Goal: Task Accomplishment & Management: Use online tool/utility

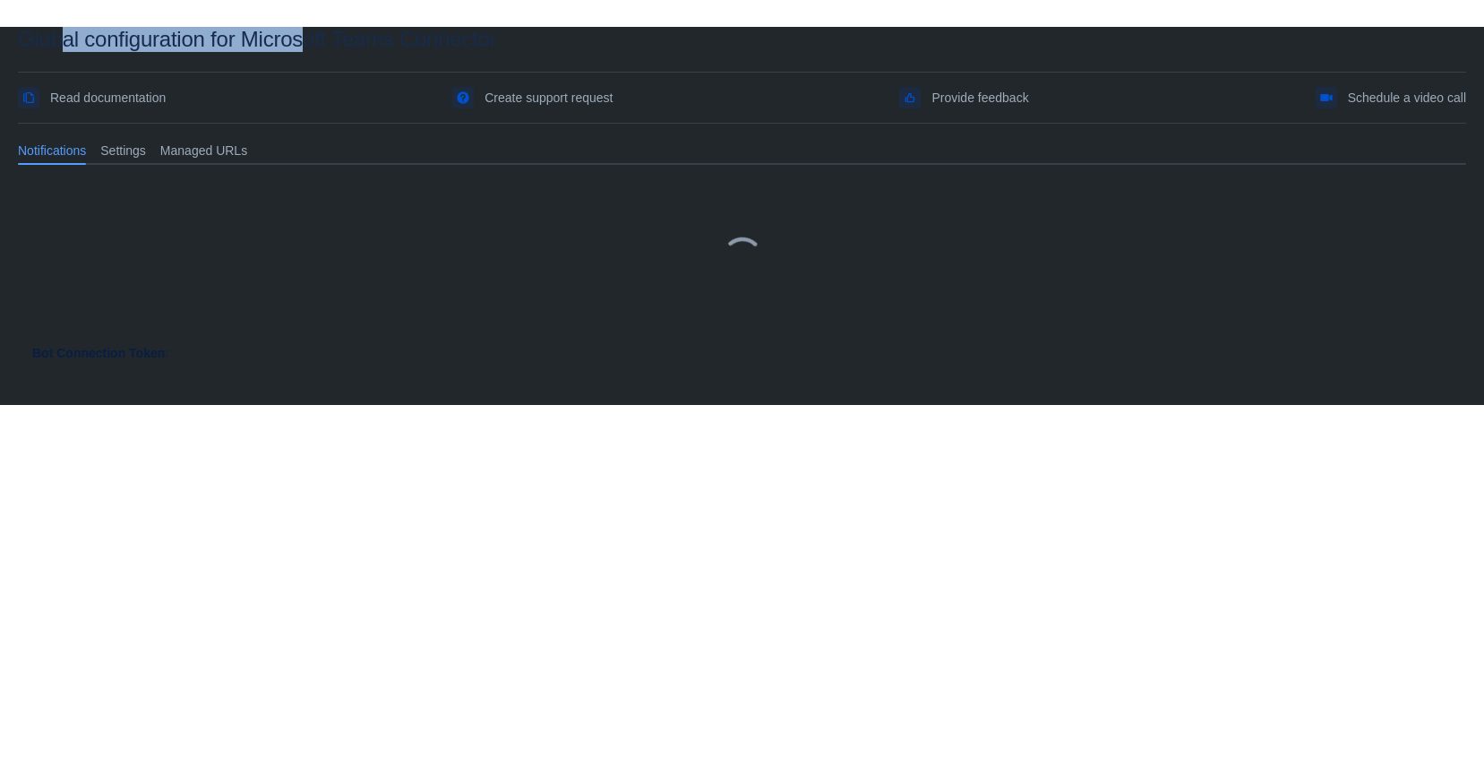
drag, startPoint x: 68, startPoint y: 15, endPoint x: 314, endPoint y: 27, distance: 246.6
click at [314, 27] on html "Global configuration for Microsoft Teams Connector Read documentation Create su…" at bounding box center [742, 392] width 1484 height 784
click at [427, 471] on body "Global configuration for Microsoft Teams Connector Read documentation Create su…" at bounding box center [742, 419] width 1484 height 784
click at [330, 270] on div at bounding box center [742, 257] width 1448 height 129
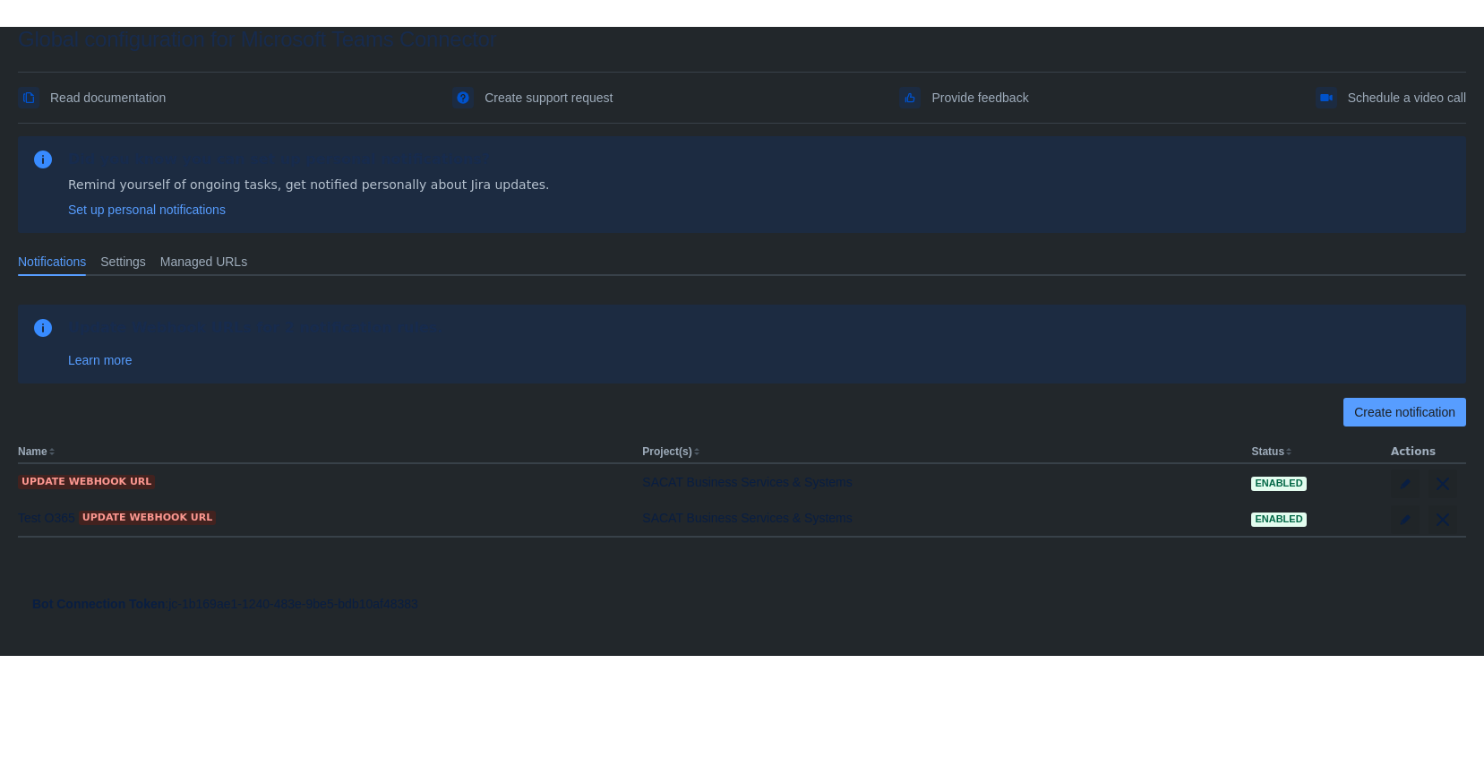
click at [129, 262] on span "Settings" at bounding box center [123, 262] width 46 height 18
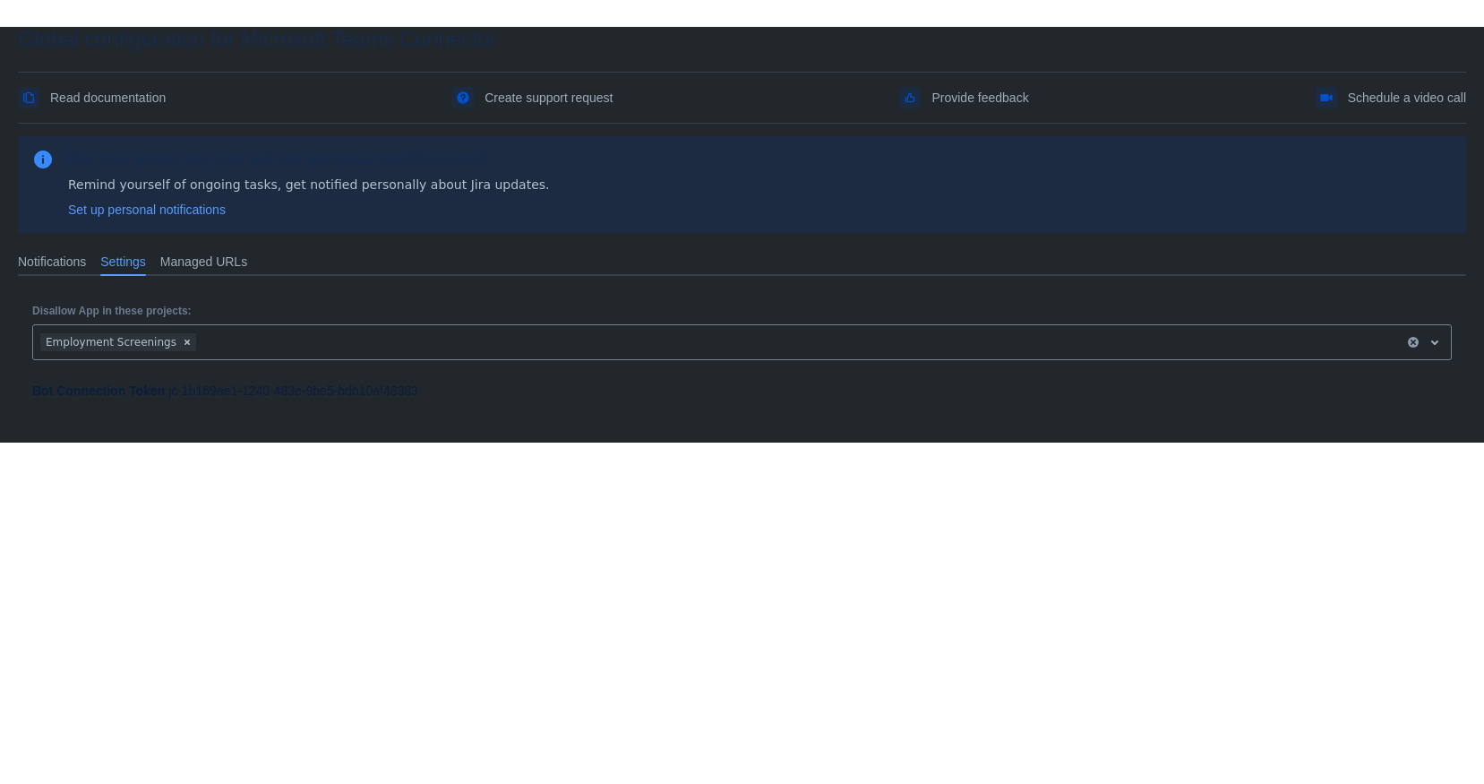
click at [39, 256] on span "Notifications" at bounding box center [52, 262] width 68 height 18
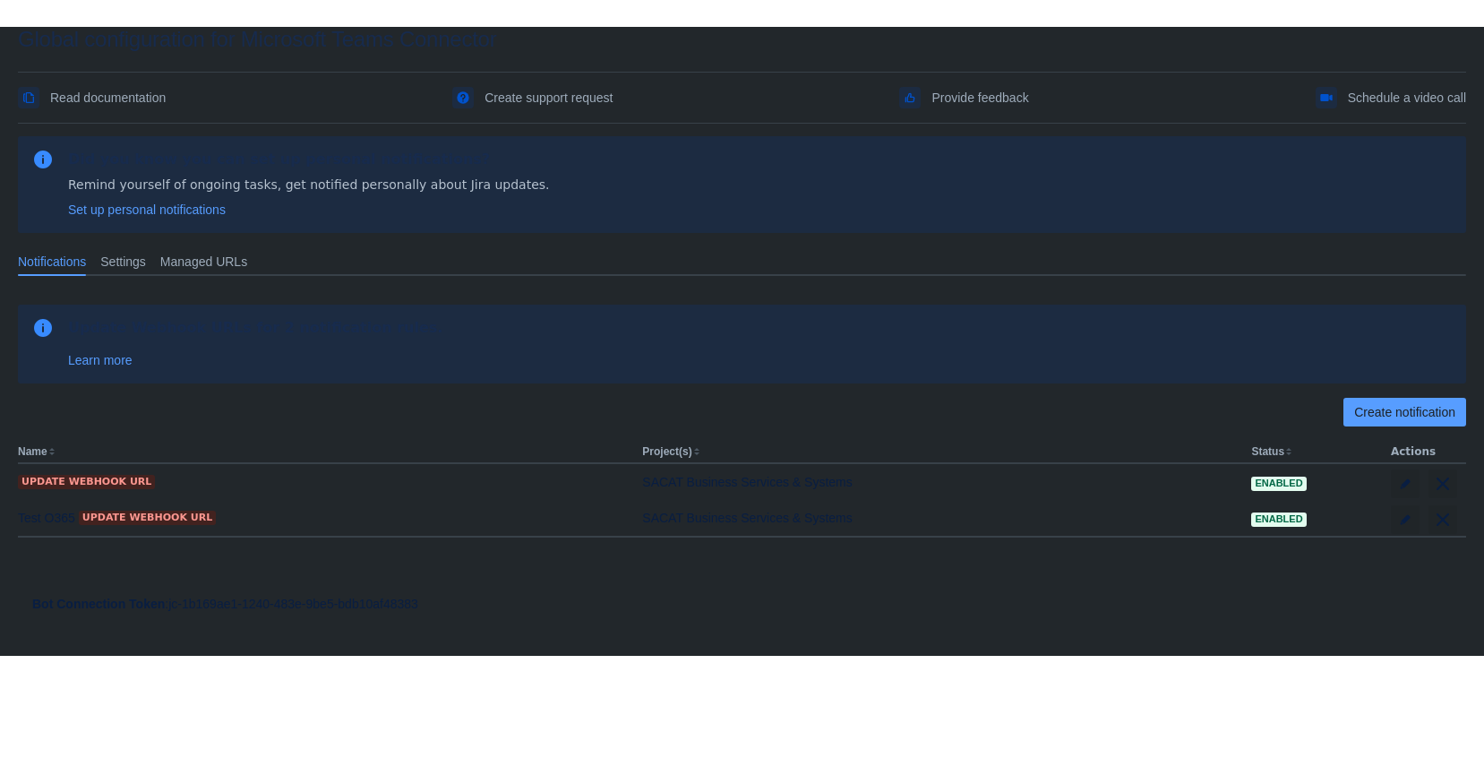
click at [1391, 414] on span "Create notification" at bounding box center [1404, 412] width 101 height 29
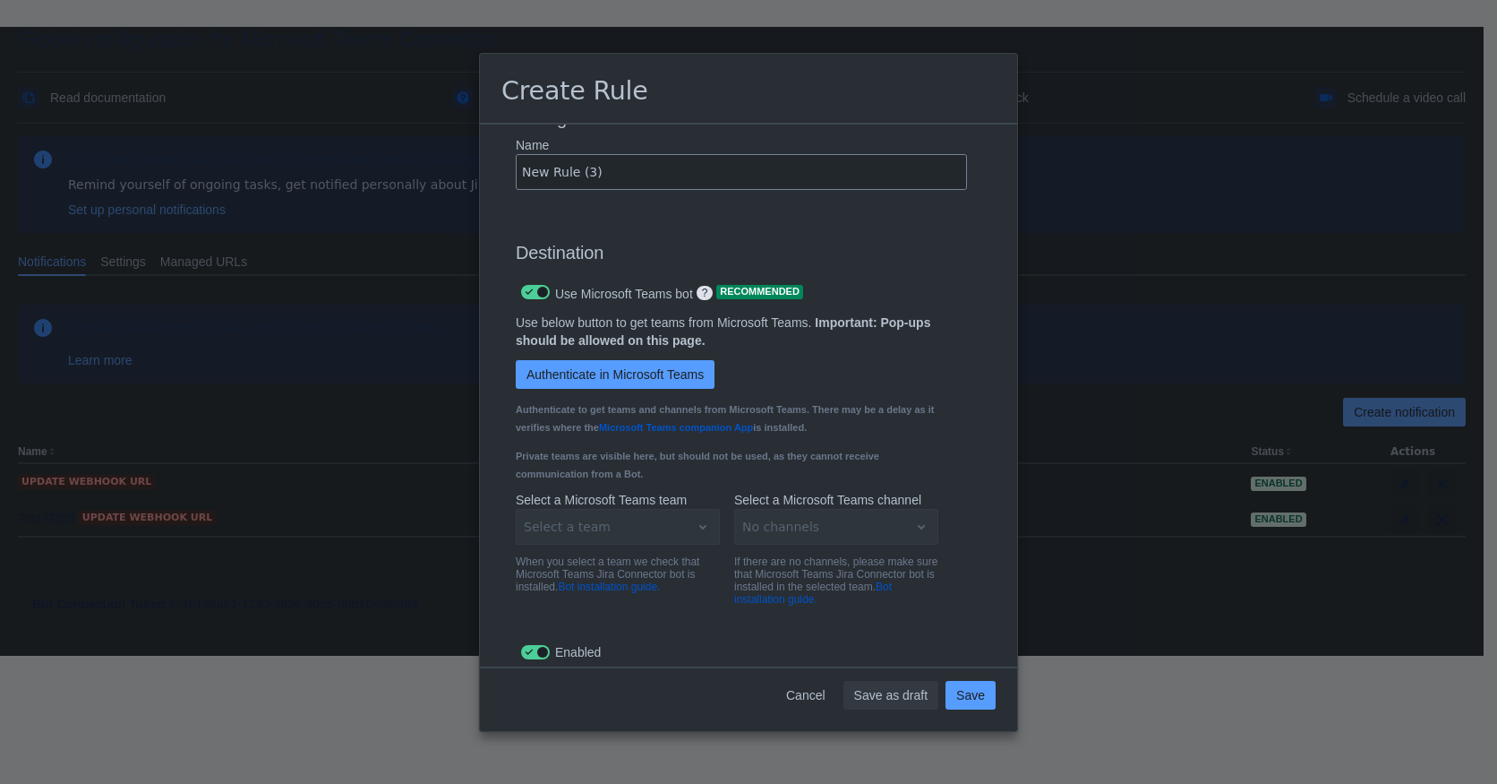
scroll to position [1199, 0]
click at [597, 378] on span "Authenticate in Microsoft Teams" at bounding box center [615, 376] width 177 height 29
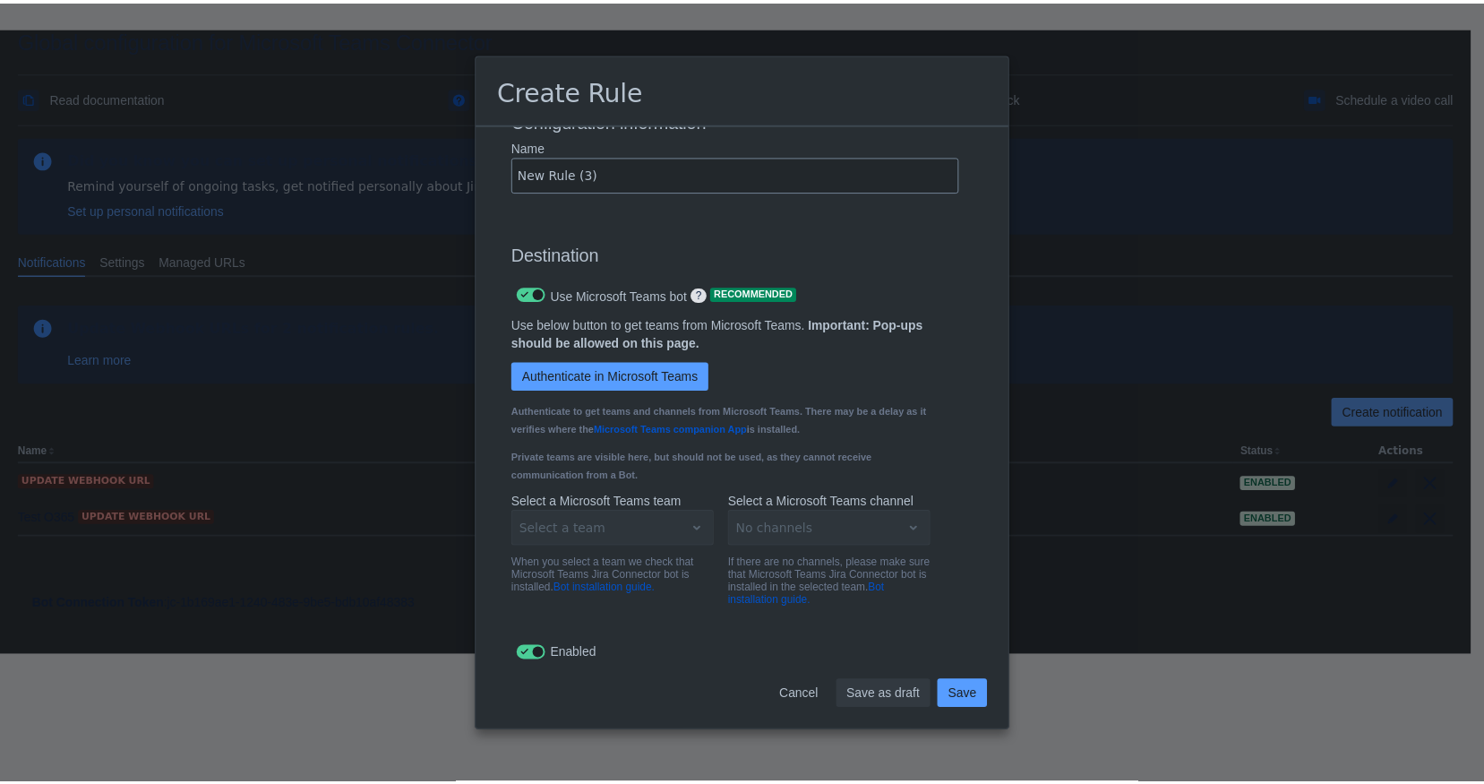
scroll to position [0, 0]
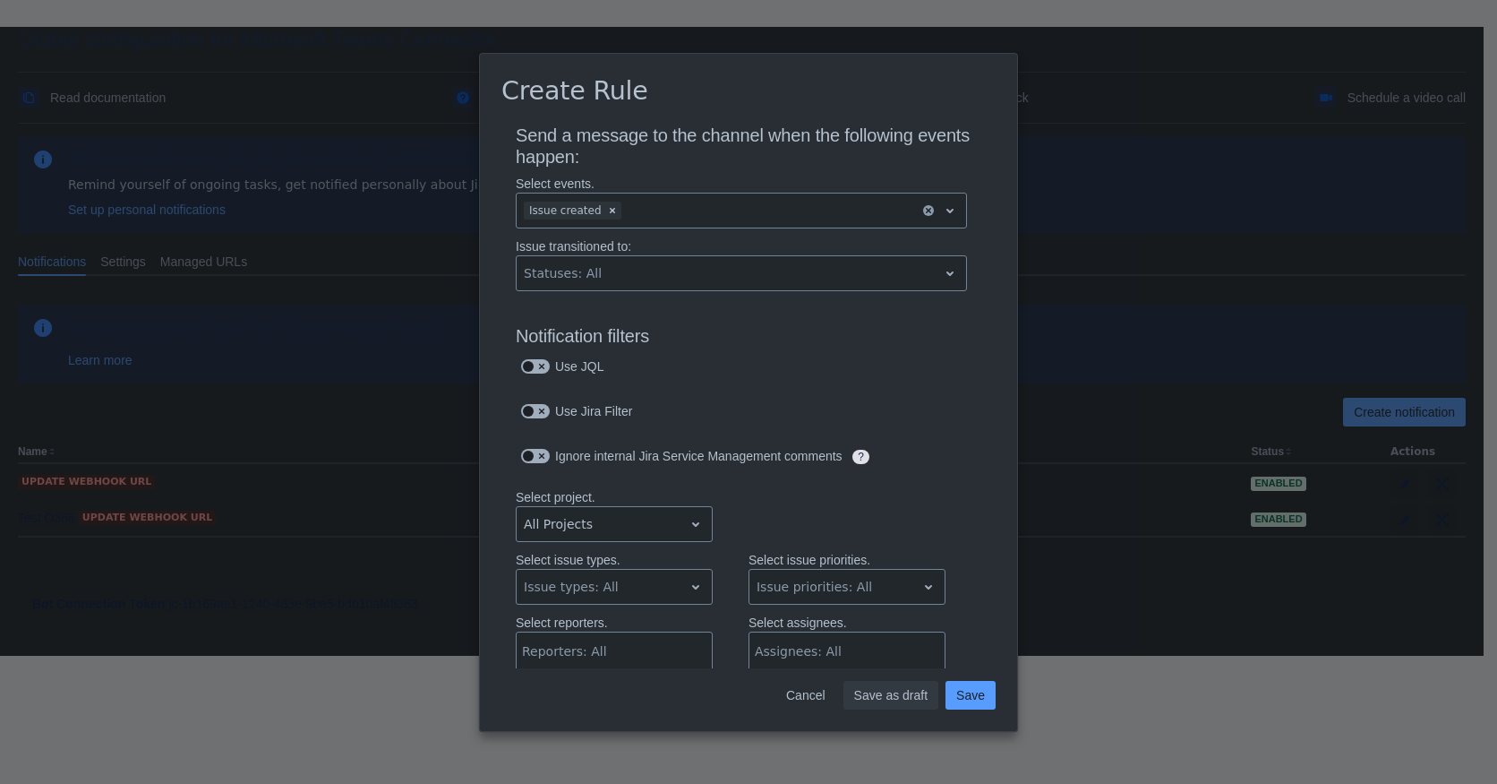
click at [799, 690] on span "Cancel" at bounding box center [805, 695] width 39 height 29
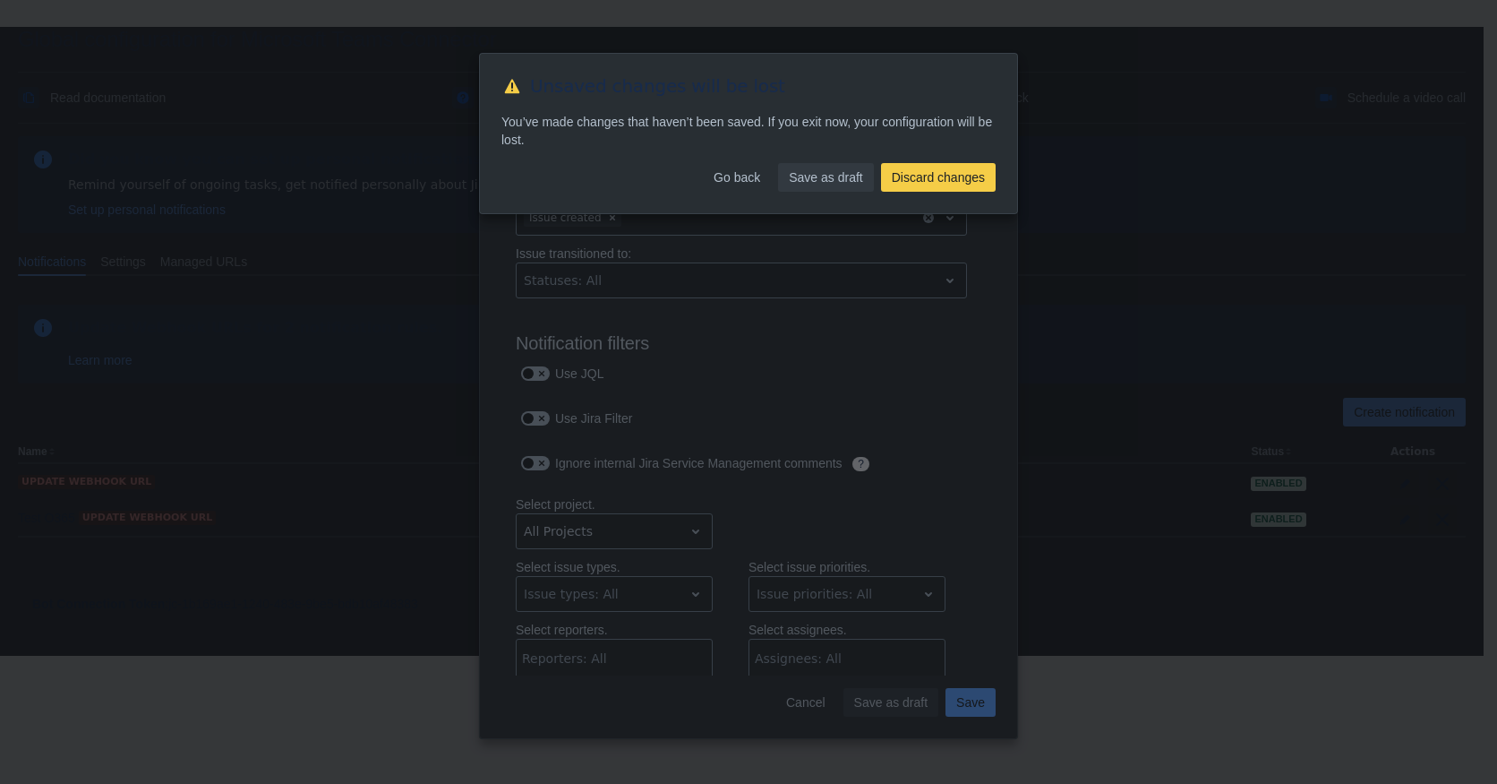
click at [910, 172] on span "Discard changes" at bounding box center [938, 177] width 93 height 29
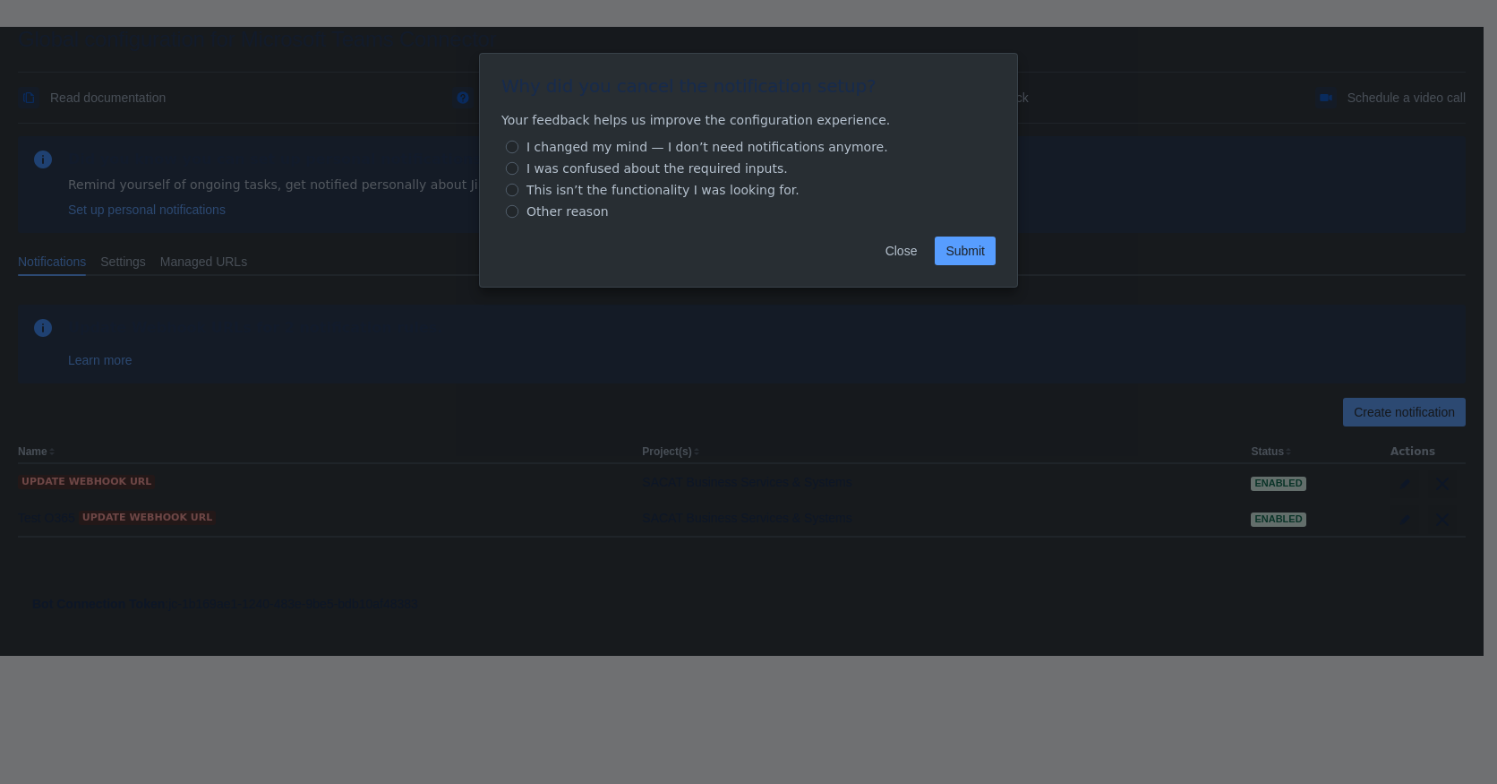
click at [898, 245] on span "Close" at bounding box center [902, 250] width 32 height 29
